Goal: Complete application form

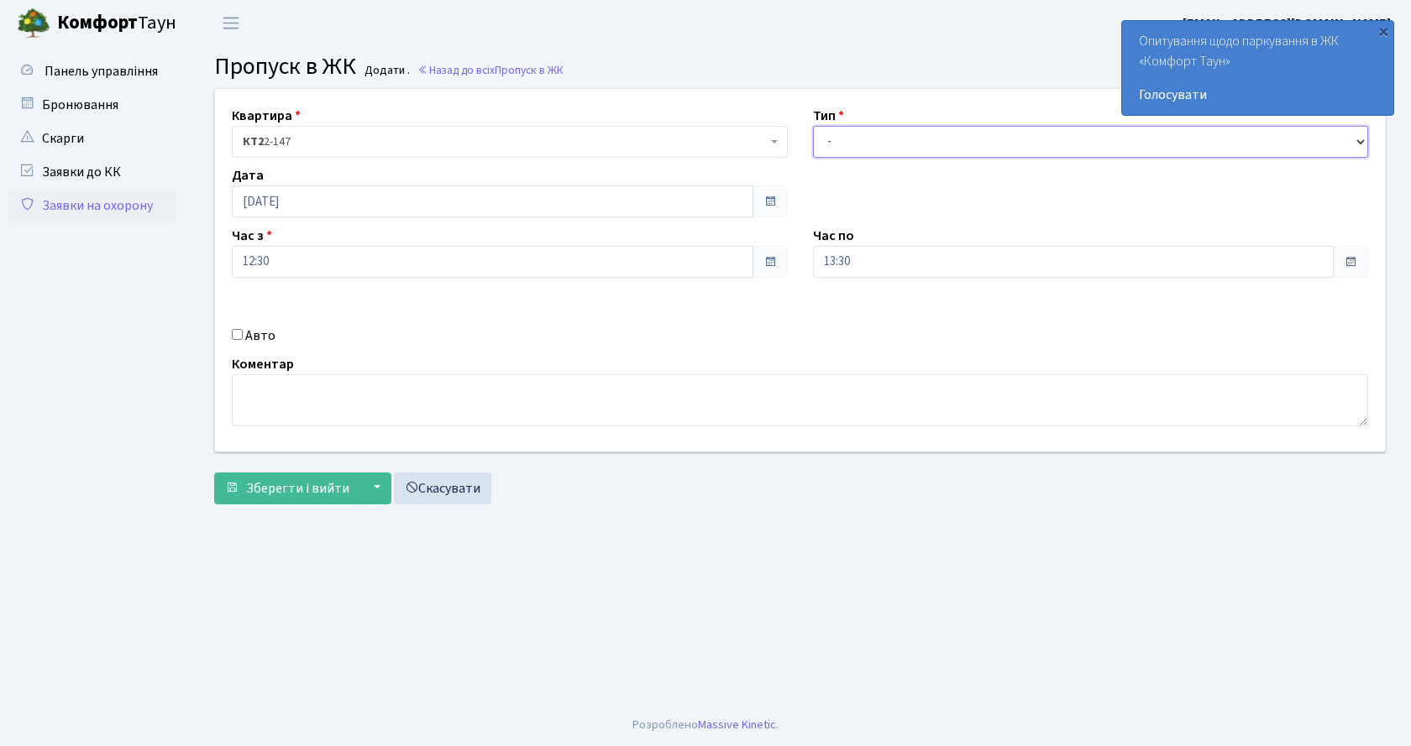
click at [961, 145] on select "- Доставка Таксі Гості Сервіс" at bounding box center [1091, 142] width 556 height 32
select select "1"
click at [813, 126] on select "- Доставка Таксі Гості Сервіс" at bounding box center [1091, 142] width 556 height 32
click at [247, 329] on label "Авто" at bounding box center [260, 336] width 30 height 20
click at [243, 329] on input "Авто" at bounding box center [237, 334] width 11 height 11
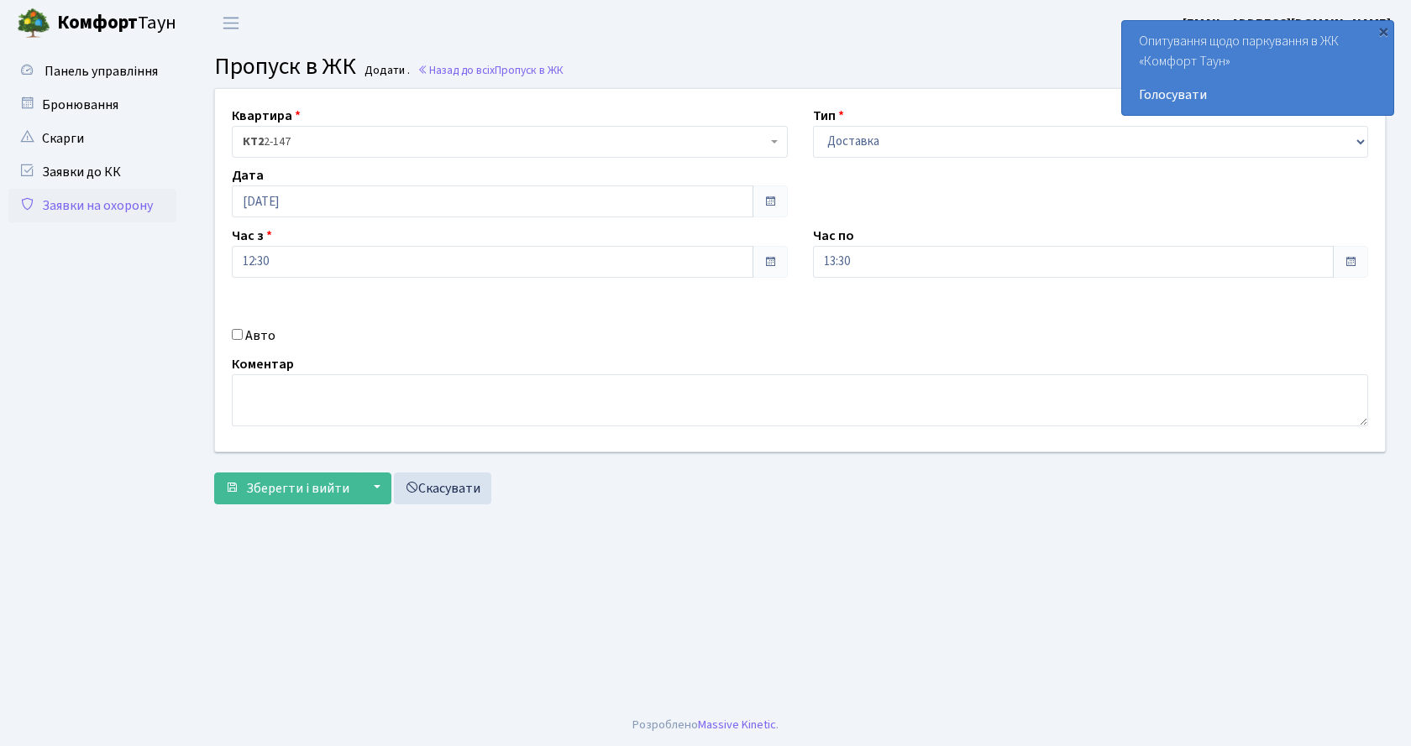
checkbox input "true"
click at [882, 324] on input "text" at bounding box center [1091, 322] width 556 height 32
type input "ка1971мв"
click at [278, 492] on span "Зберегти і вийти" at bounding box center [297, 488] width 103 height 18
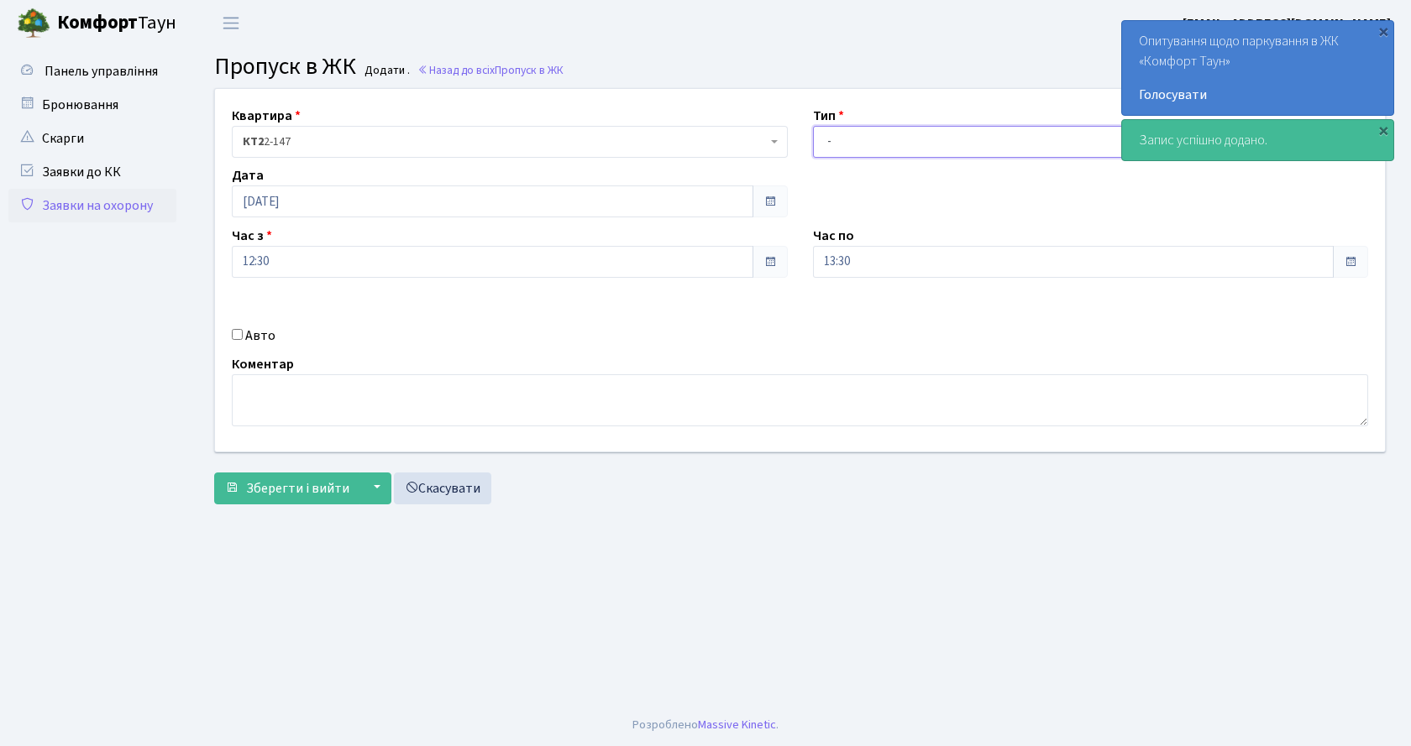
click at [878, 137] on select "- Доставка Таксі Гості Сервіс" at bounding box center [1091, 142] width 556 height 32
select select "1"
click at [813, 126] on select "- Доставка Таксі Гості Сервіс" at bounding box center [1091, 142] width 556 height 32
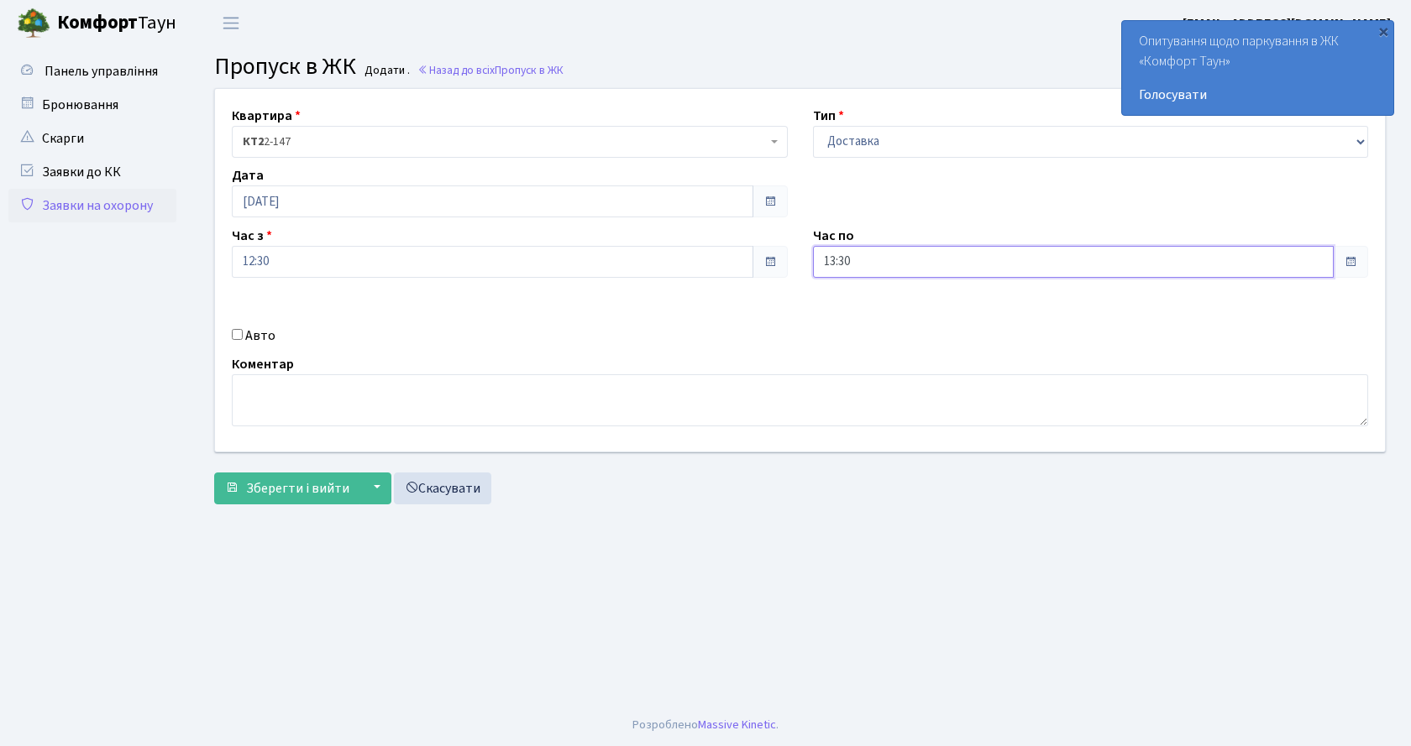
click at [865, 262] on input "13:30" at bounding box center [1073, 262] width 521 height 32
click at [872, 305] on icon at bounding box center [858, 319] width 45 height 45
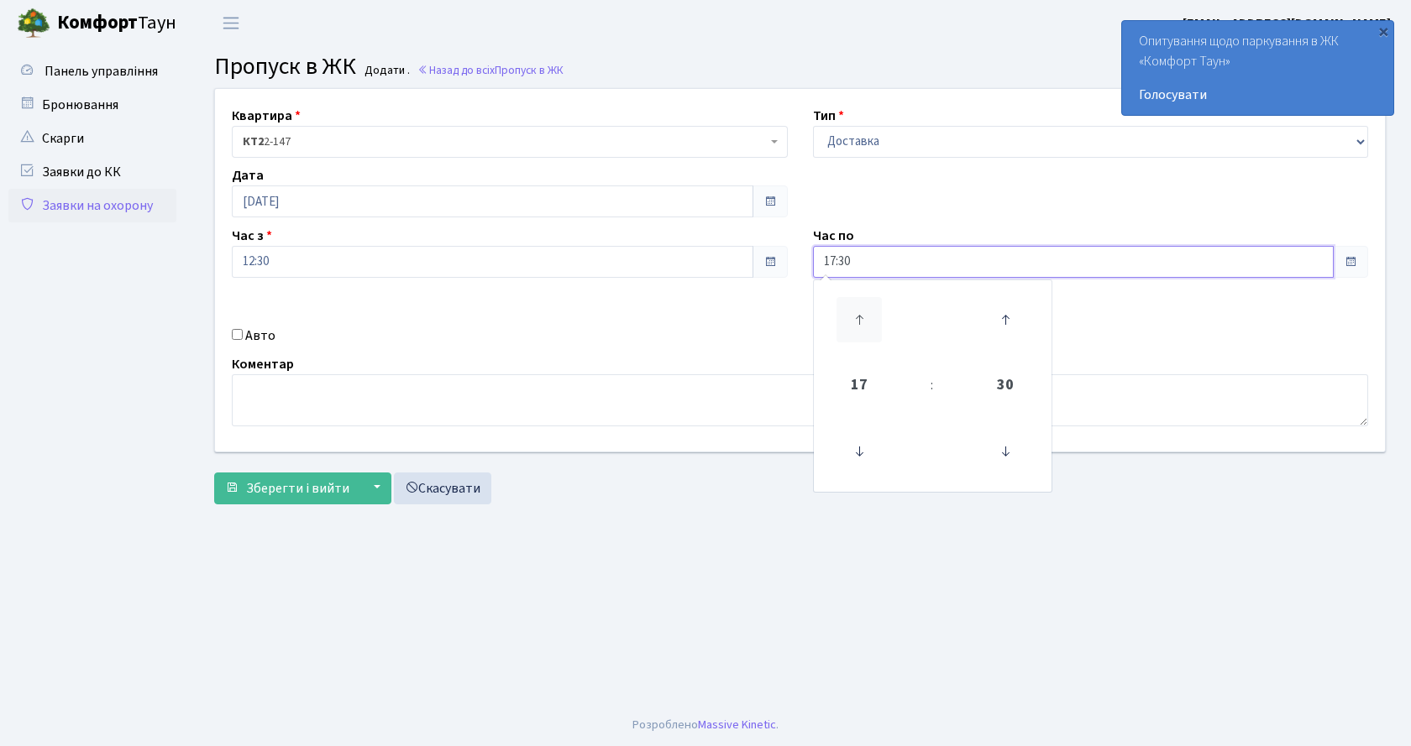
click at [872, 305] on icon at bounding box center [858, 319] width 45 height 45
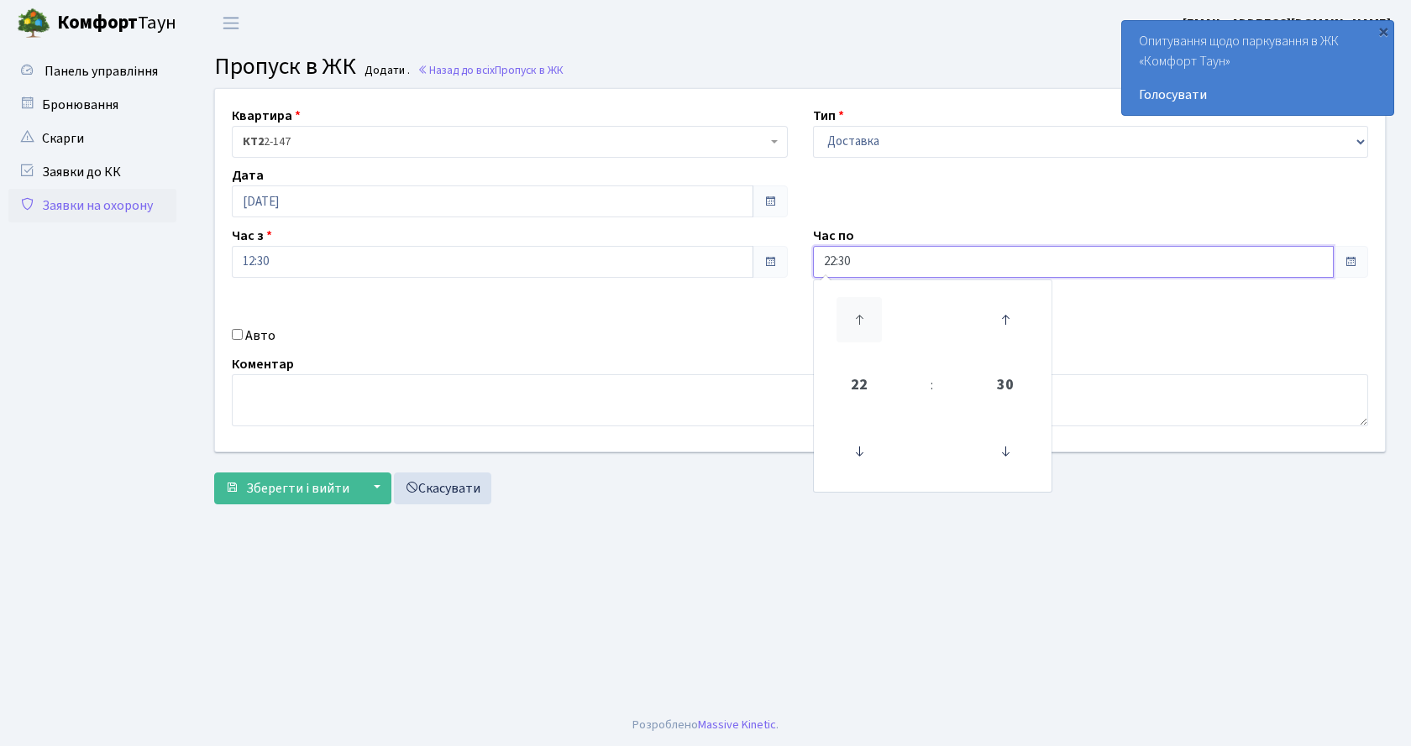
click at [861, 300] on icon at bounding box center [858, 319] width 45 height 45
type input "23:30"
click at [323, 302] on div "Квартира <b>КТ2</b>&nbsp;&nbsp;&nbsp;2-147 КТ2 2-147 Тип - Доставка Таксі Гості…" at bounding box center [799, 270] width 1195 height 363
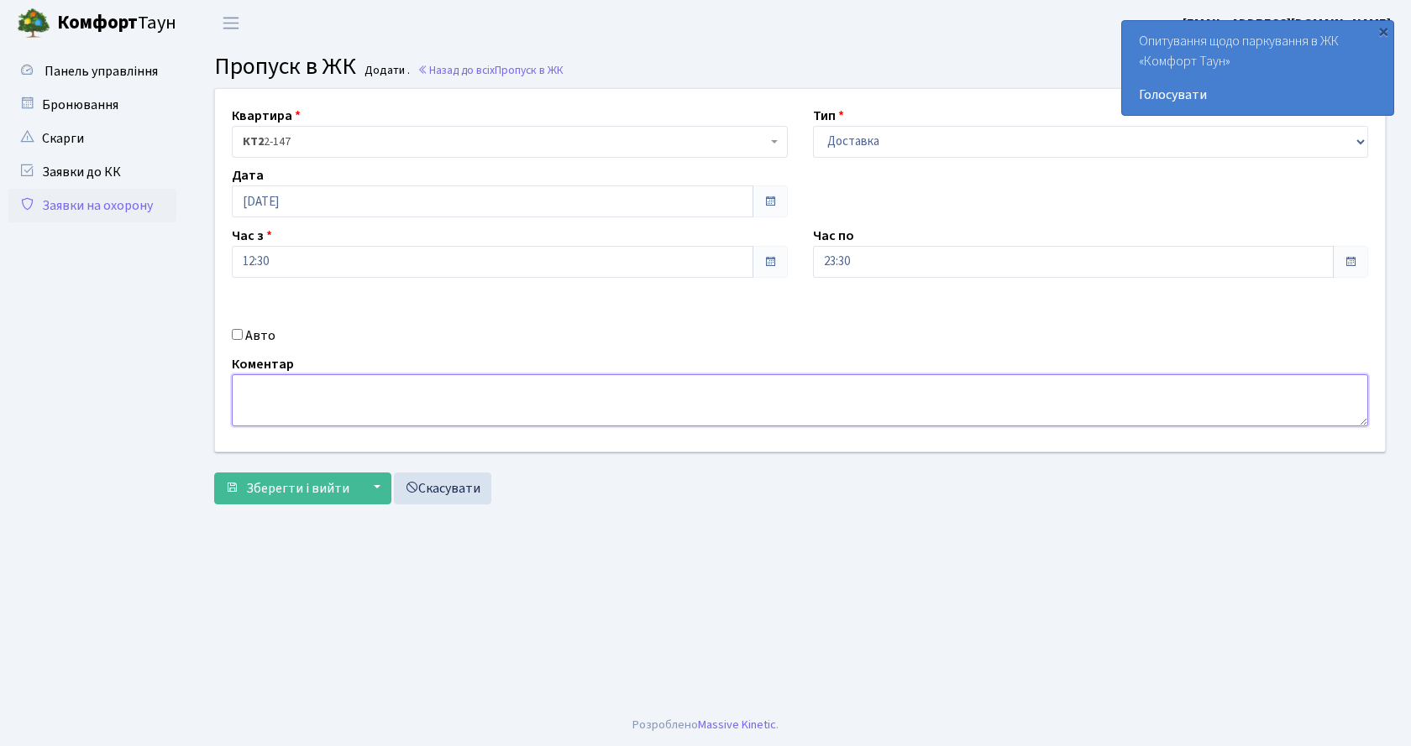
click at [315, 393] on textarea at bounding box center [800, 400] width 1136 height 52
type textarea "на весь день"
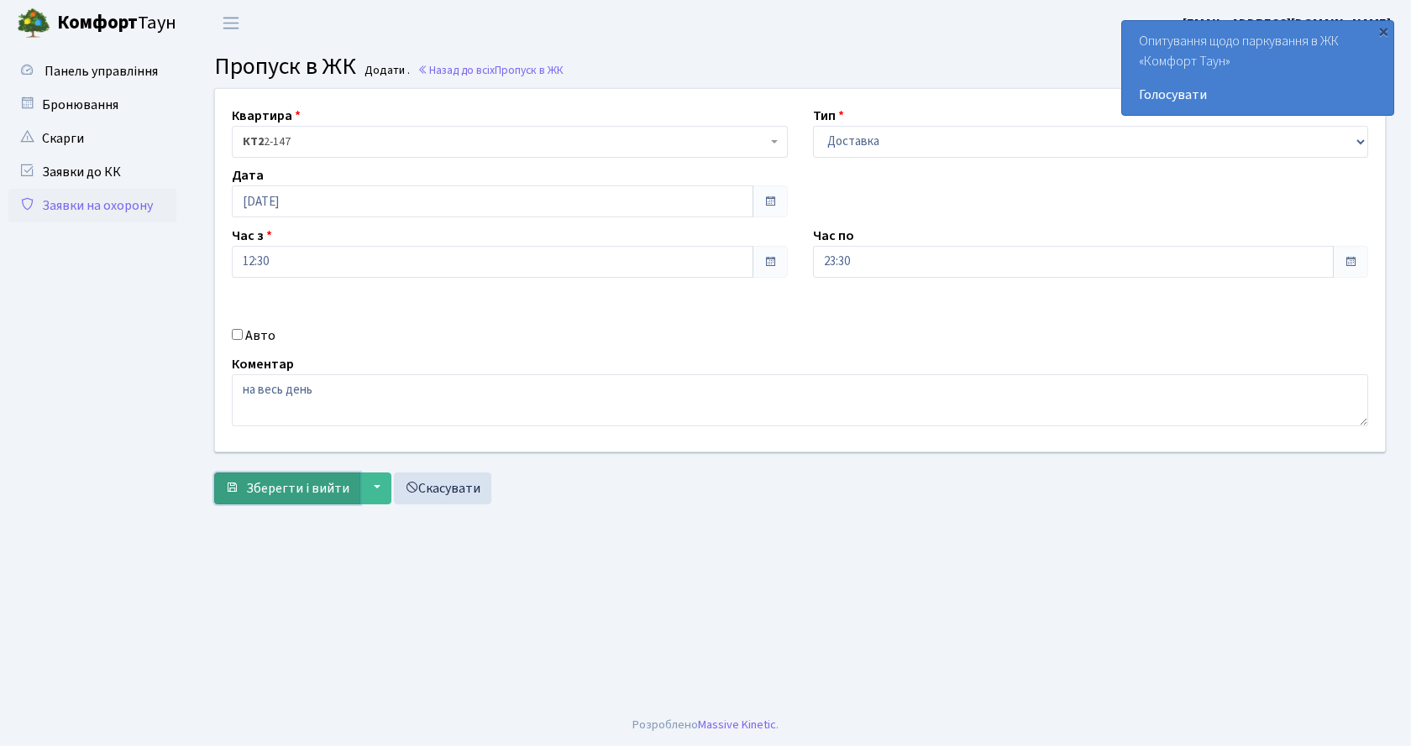
click at [271, 499] on button "Зберегти і вийти" at bounding box center [287, 489] width 146 height 32
